Goal: Check status

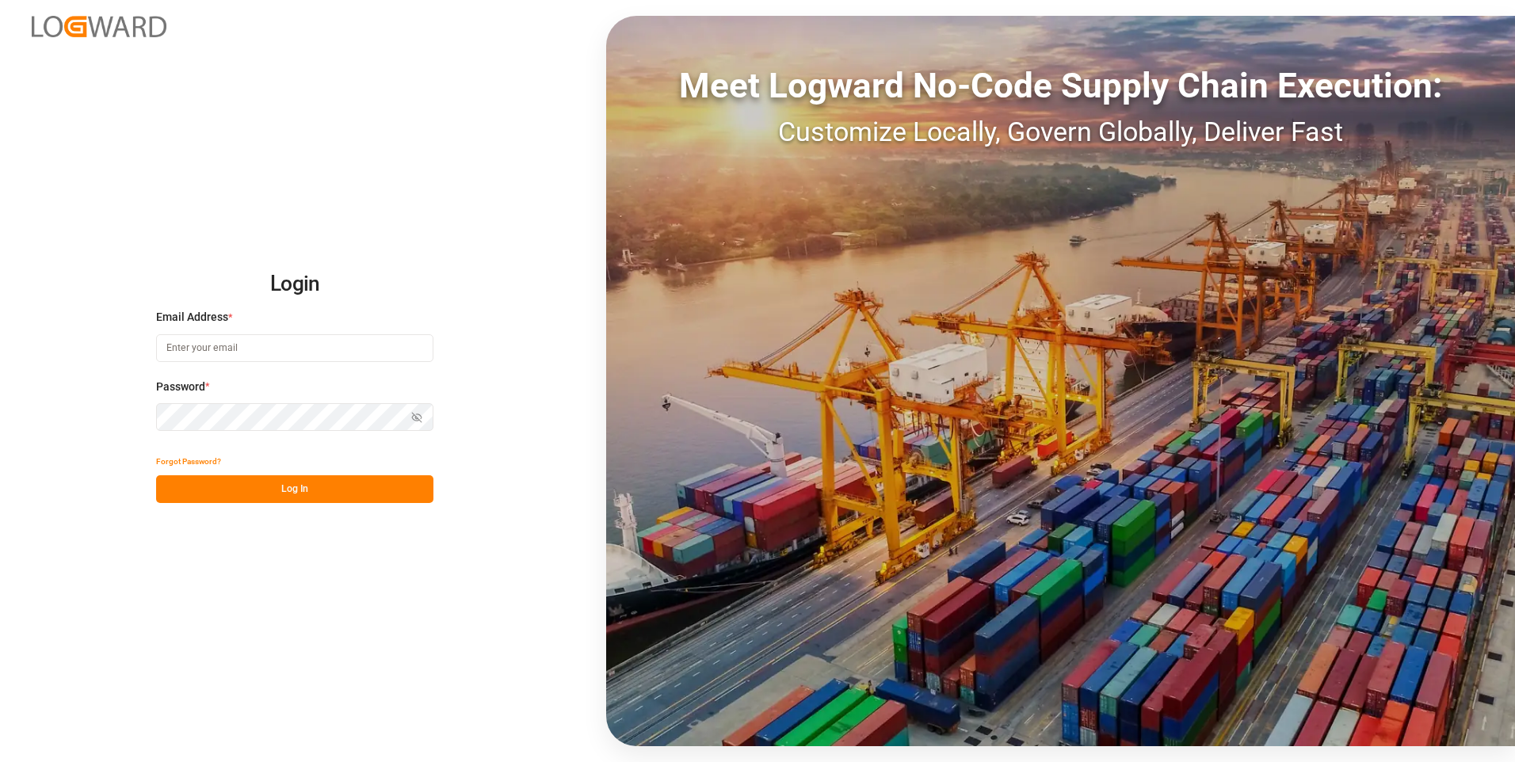
type input "[EMAIL_ADDRESS][DOMAIN_NAME]"
click at [224, 488] on button "Log In" at bounding box center [294, 489] width 277 height 28
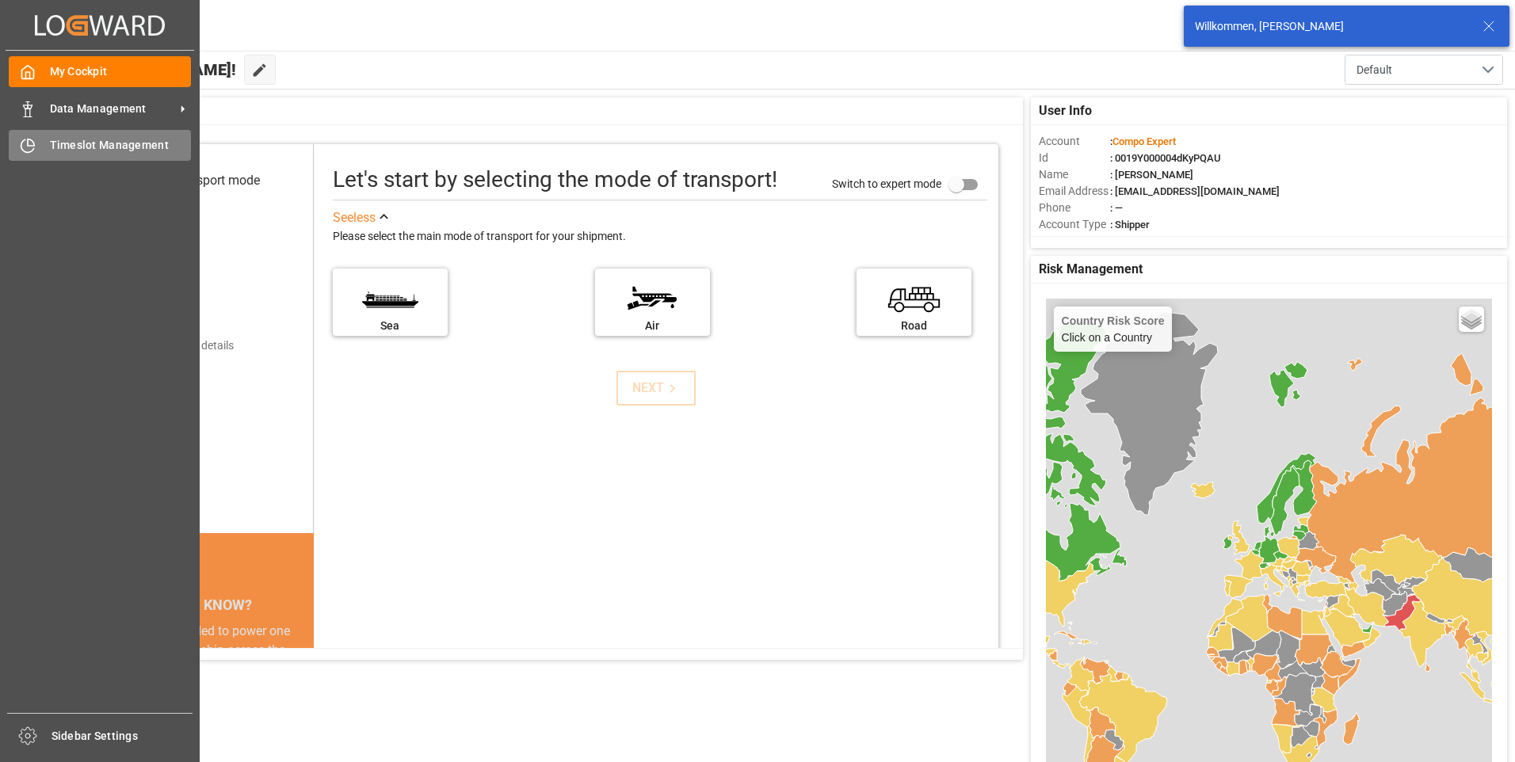
click at [33, 149] on icon at bounding box center [27, 146] width 13 height 13
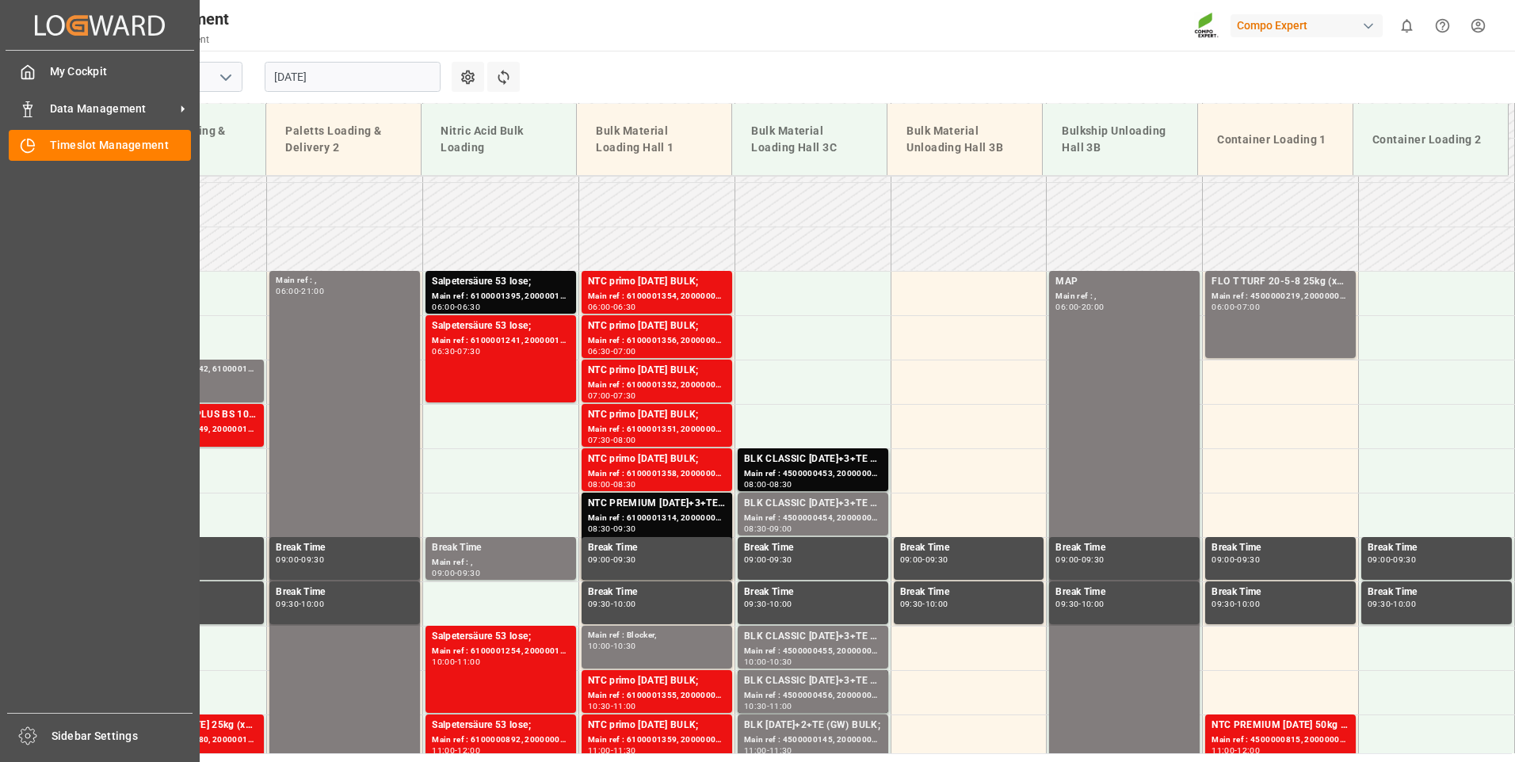
scroll to position [450, 0]
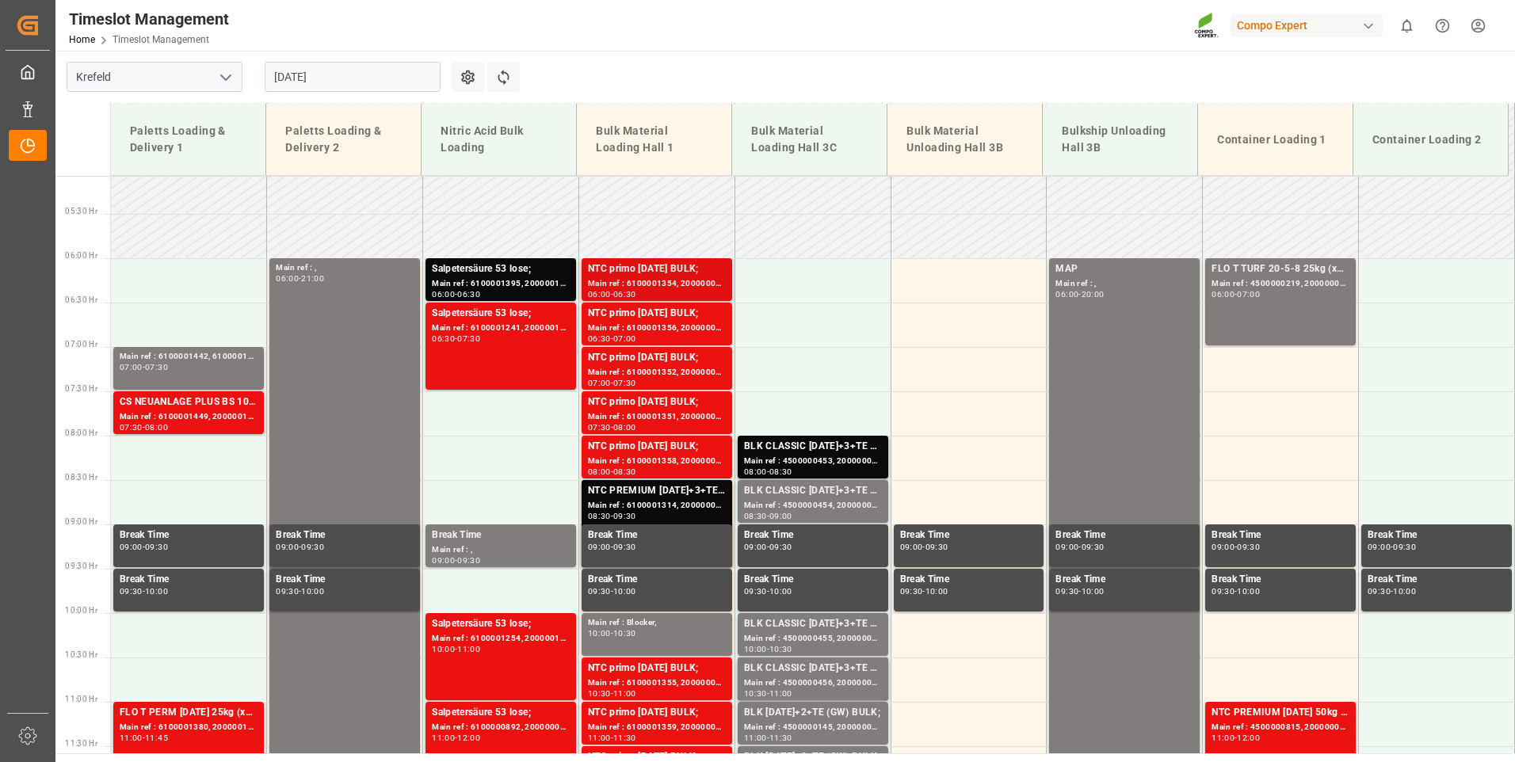
click at [679, 277] on div "Main ref : 6100001354, 2000000517;" at bounding box center [657, 283] width 138 height 13
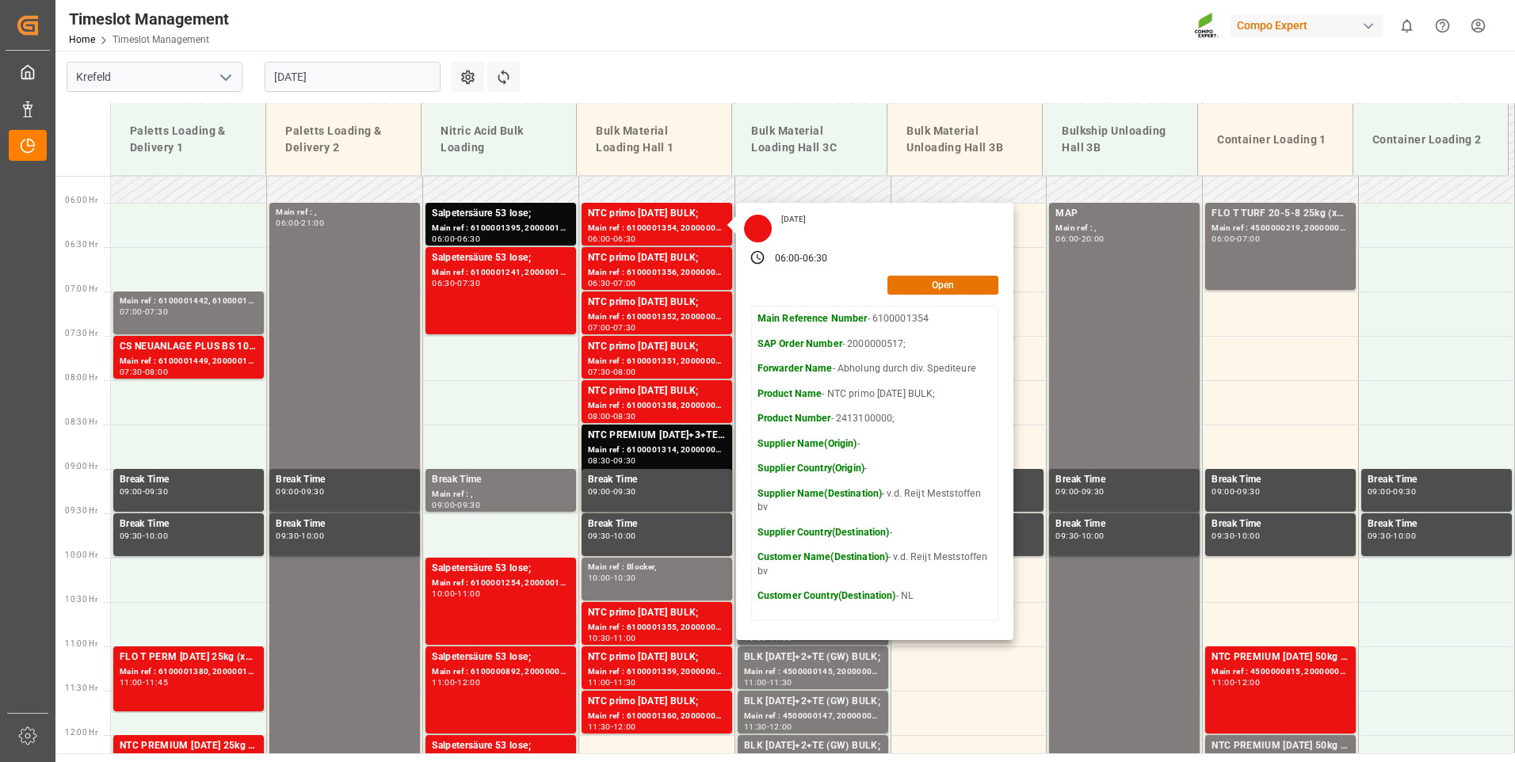
scroll to position [529, 0]
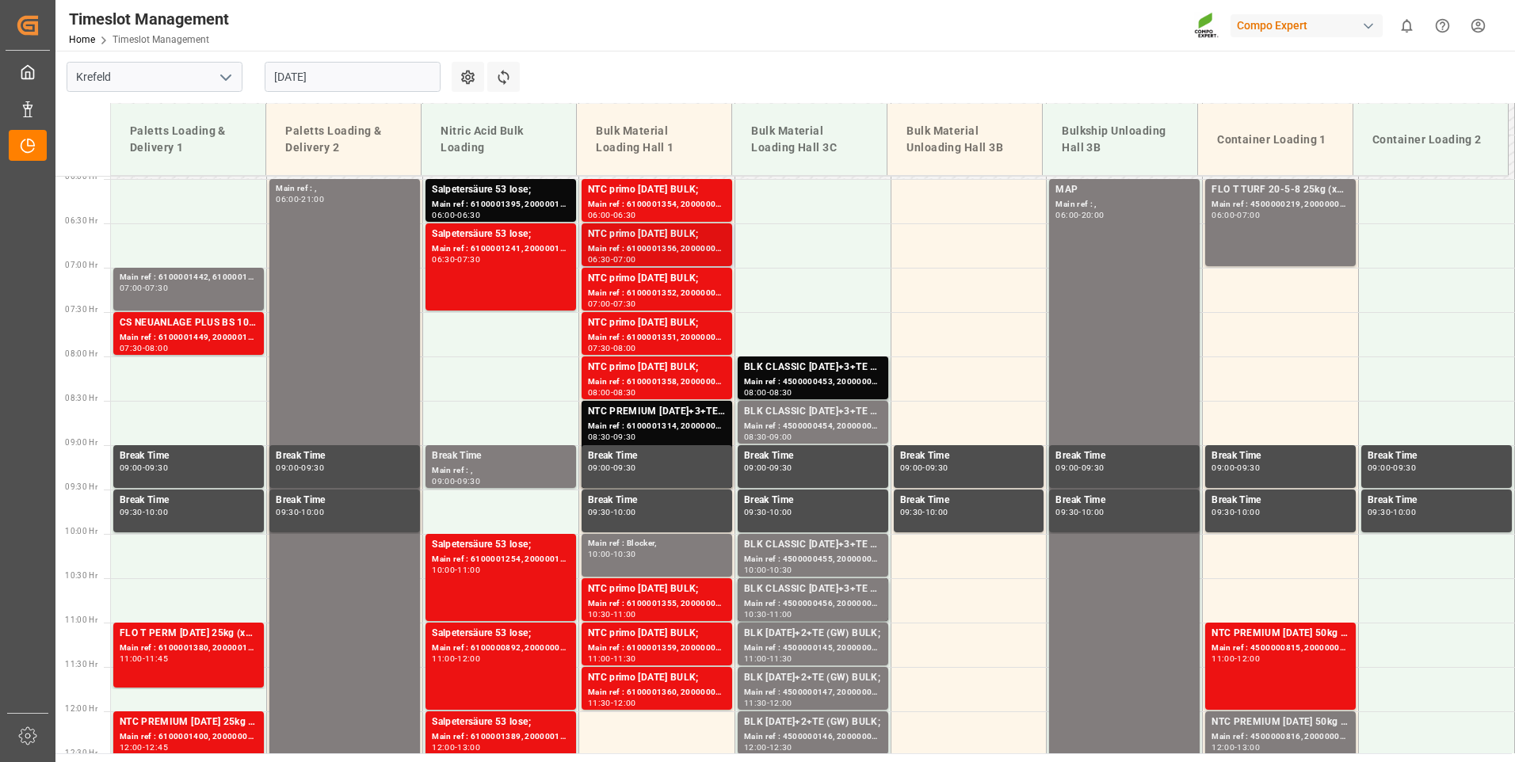
click at [669, 235] on div "NTC primo [DATE] BULK;" at bounding box center [657, 235] width 138 height 16
click at [655, 288] on div "Main ref : 6100001352, 2000000517;" at bounding box center [657, 293] width 138 height 13
click at [645, 343] on div "Main ref : 6100001351, 2000000517;" at bounding box center [657, 337] width 138 height 13
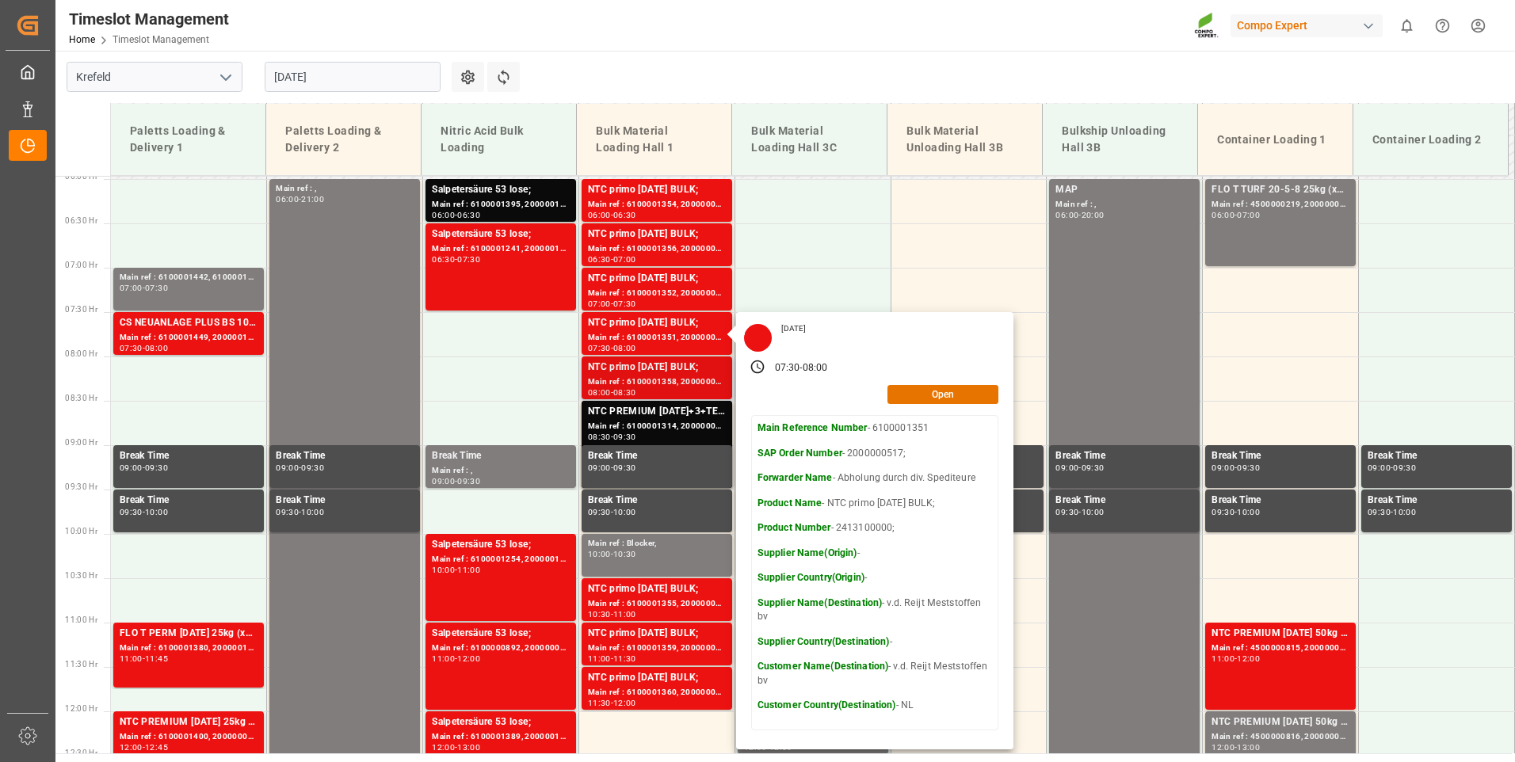
scroll to position [609, 0]
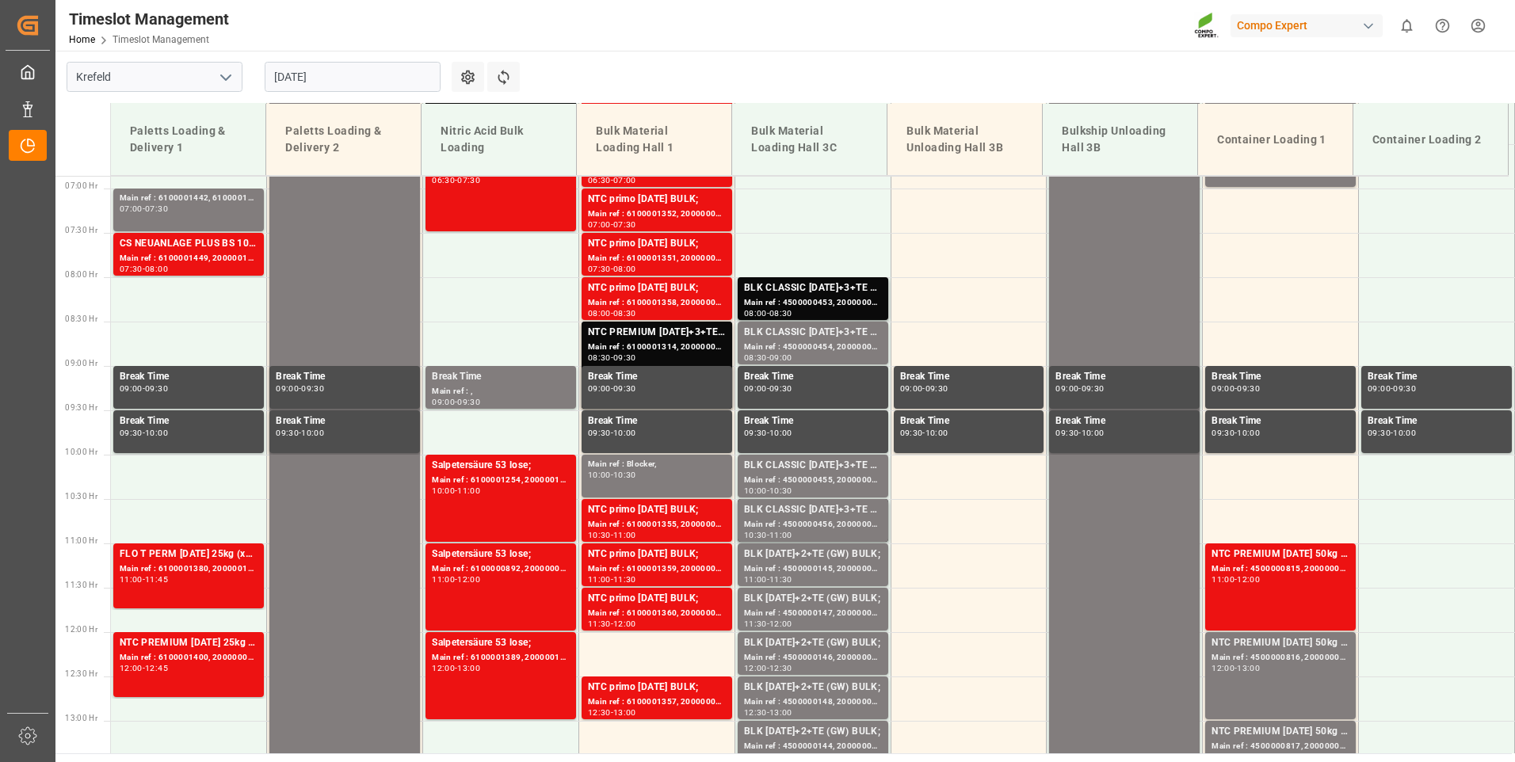
click at [658, 341] on div "Main ref : 6100001314, 2000000927;" at bounding box center [657, 347] width 138 height 13
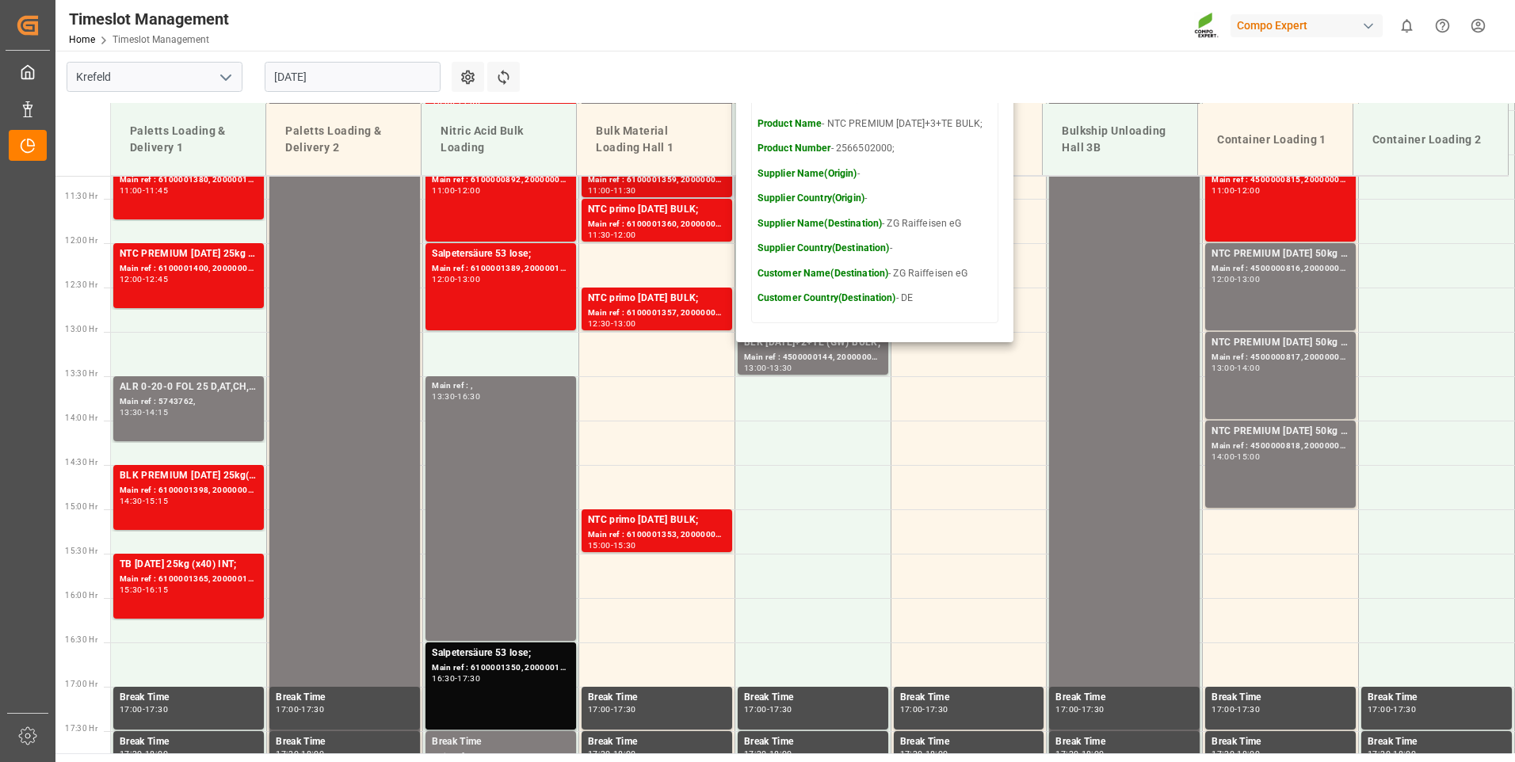
scroll to position [1005, 0]
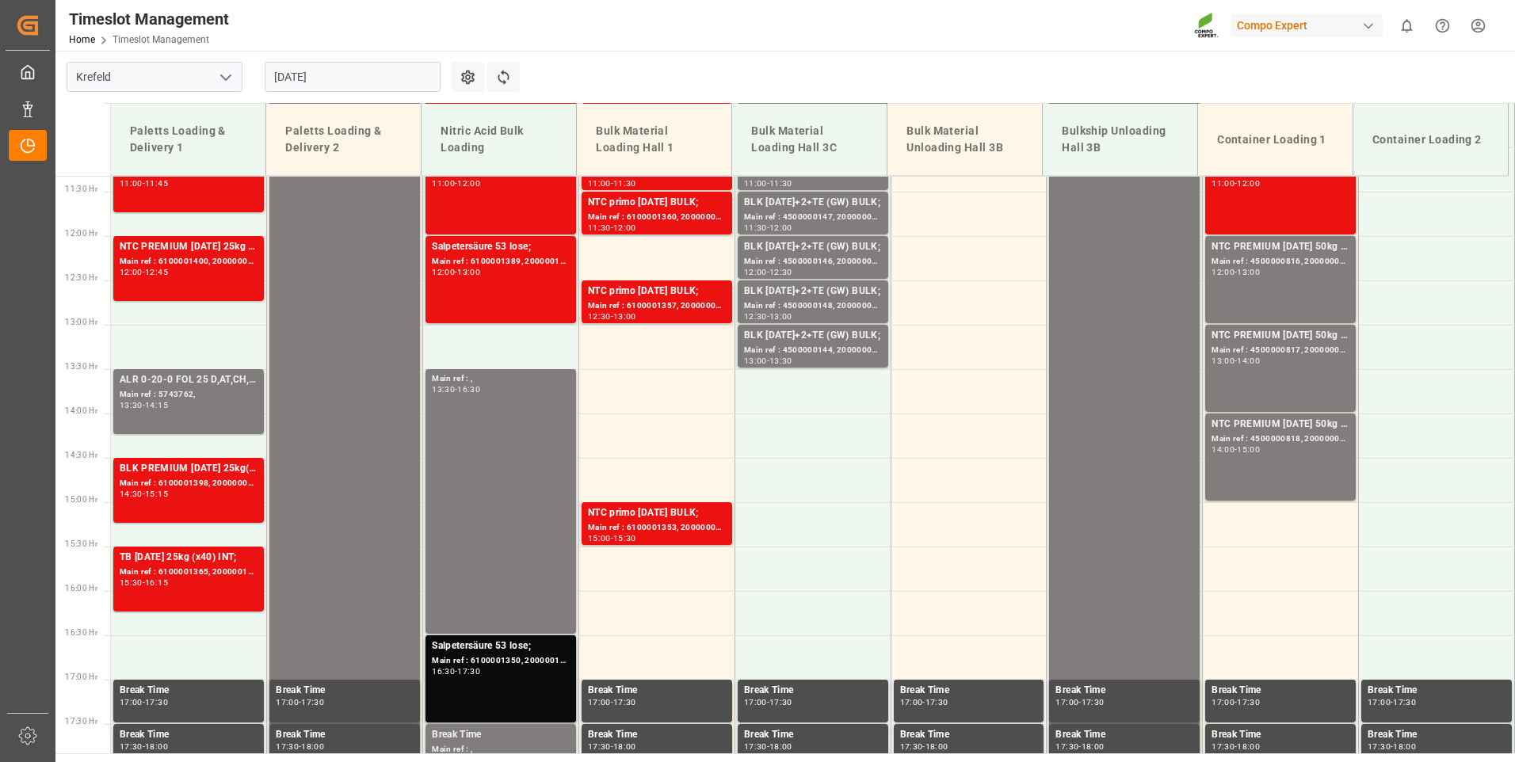
click at [624, 220] on div "Main ref : 6100001360, 2000000517;" at bounding box center [657, 217] width 138 height 13
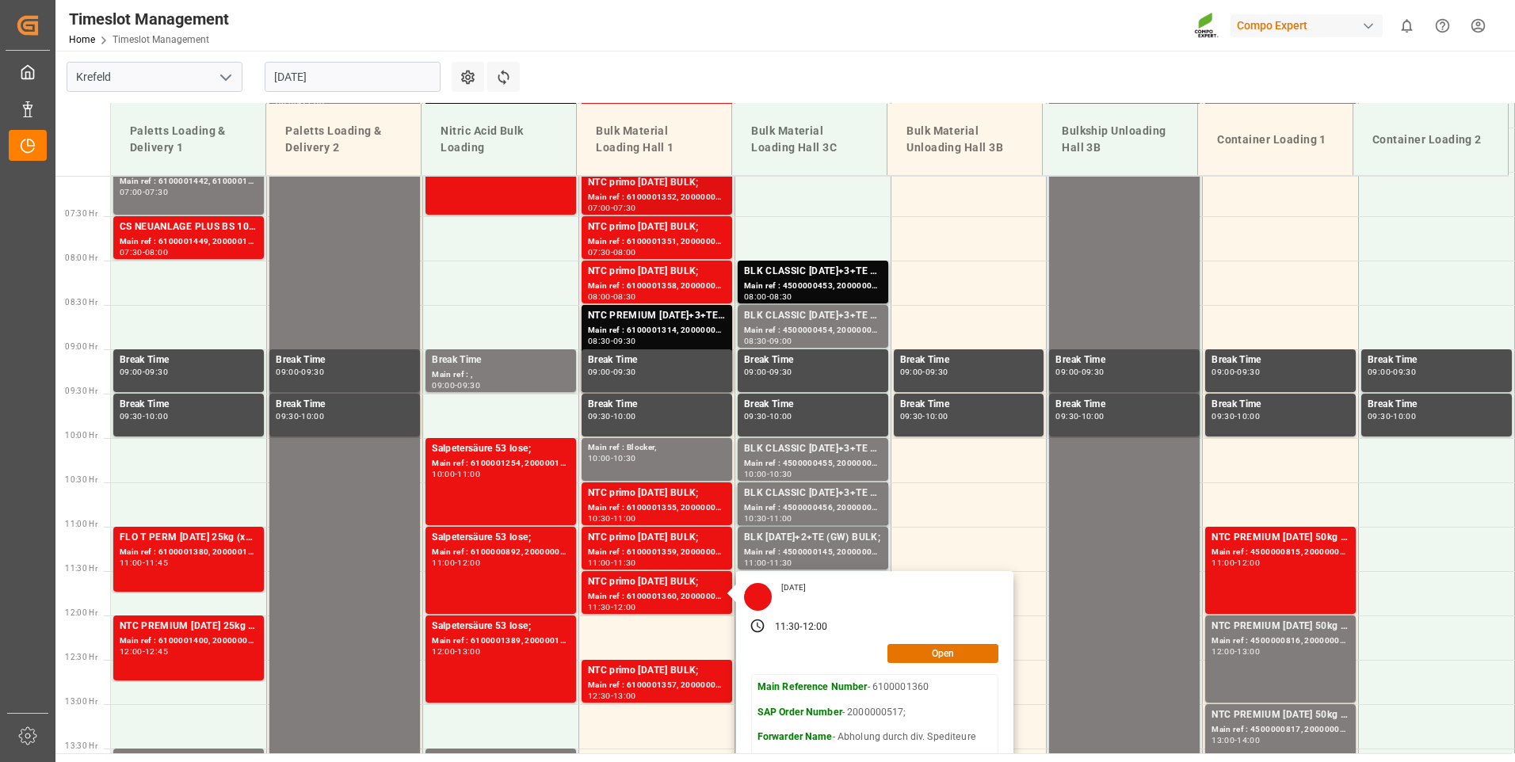
scroll to position [688, 0]
